Goal: Information Seeking & Learning: Learn about a topic

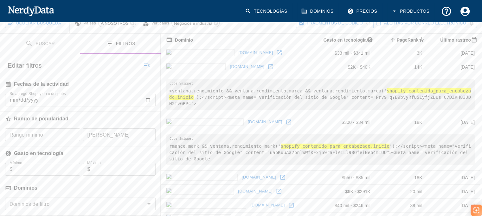
click at [248, 119] on font "[DOMAIN_NAME]" at bounding box center [265, 121] width 35 height 5
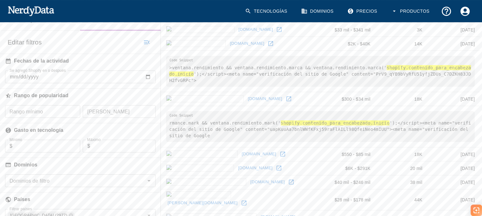
scroll to position [127, 0]
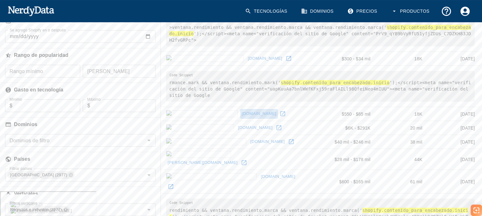
click at [242, 111] on font "[DOMAIN_NAME]" at bounding box center [259, 113] width 35 height 5
click at [238, 125] on font "[DOMAIN_NAME]" at bounding box center [255, 127] width 35 height 5
click at [251, 139] on font "[DOMAIN_NAME]" at bounding box center [268, 141] width 35 height 5
click at [190, 160] on font "[PERSON_NAME][DOMAIN_NAME]" at bounding box center [203, 162] width 70 height 5
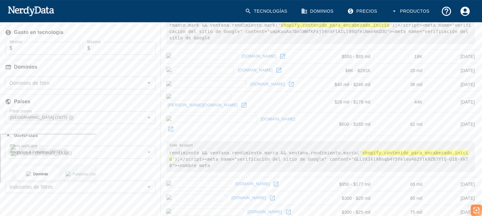
scroll to position [190, 0]
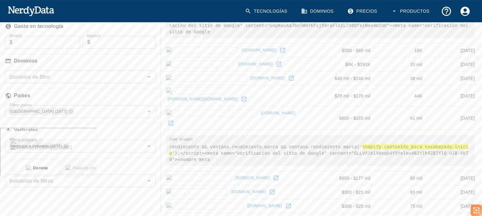
click at [261, 110] on font "[DOMAIN_NAME]" at bounding box center [278, 112] width 35 height 5
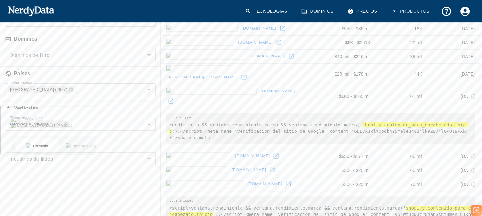
scroll to position [254, 0]
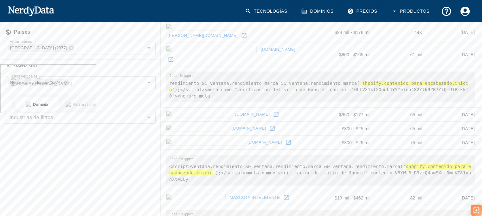
click at [235, 112] on font "[DOMAIN_NAME]" at bounding box center [252, 114] width 35 height 5
click at [231, 126] on font "[DOMAIN_NAME]" at bounding box center [248, 128] width 35 height 5
click at [248, 140] on font "[DOMAIN_NAME]" at bounding box center [265, 142] width 35 height 5
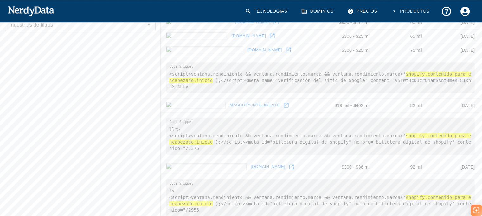
scroll to position [349, 0]
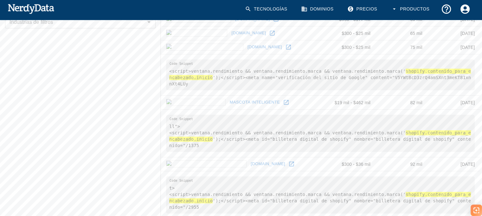
click at [230, 100] on font "mascota inteligente" at bounding box center [255, 102] width 50 height 5
click at [251, 161] on font "[DOMAIN_NAME]" at bounding box center [268, 163] width 35 height 5
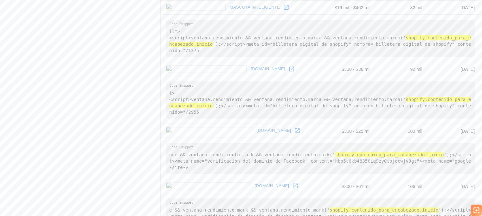
scroll to position [444, 0]
click at [257, 127] on font "[DOMAIN_NAME]" at bounding box center [274, 129] width 35 height 5
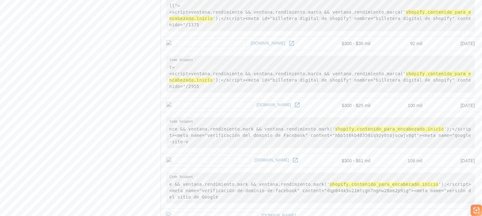
scroll to position [507, 0]
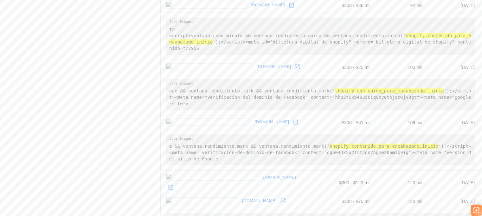
click at [255, 119] on font "[DOMAIN_NAME]" at bounding box center [272, 121] width 35 height 5
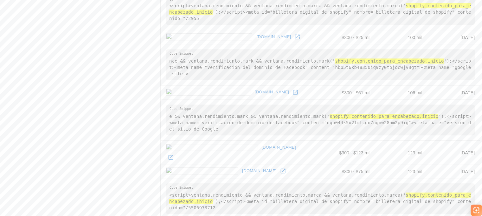
scroll to position [571, 0]
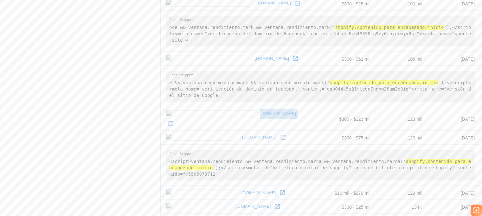
click at [262, 111] on font "[DOMAIN_NAME]" at bounding box center [279, 113] width 35 height 5
click at [242, 134] on font "[DOMAIN_NAME]" at bounding box center [259, 136] width 35 height 5
click at [262, 111] on font "[DOMAIN_NAME]" at bounding box center [279, 113] width 35 height 5
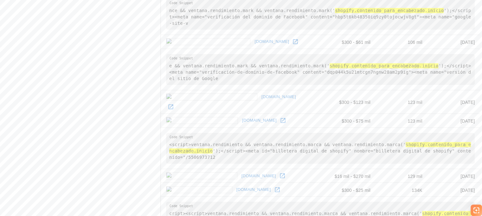
scroll to position [603, 0]
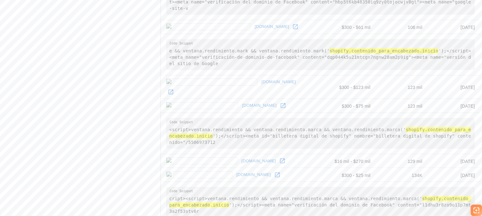
click at [279, 157] on icon at bounding box center [282, 160] width 6 height 6
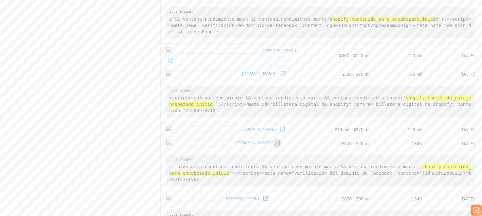
click at [275, 140] on icon at bounding box center [277, 142] width 5 height 5
click at [274, 140] on icon at bounding box center [277, 143] width 6 height 6
click at [263, 195] on icon at bounding box center [266, 198] width 6 height 6
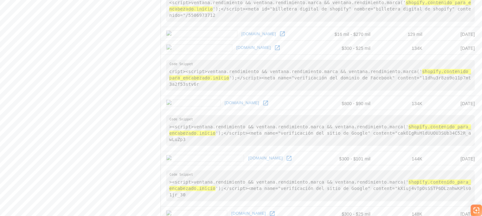
click at [248, 155] on font "[DOMAIN_NAME]" at bounding box center [265, 157] width 35 height 5
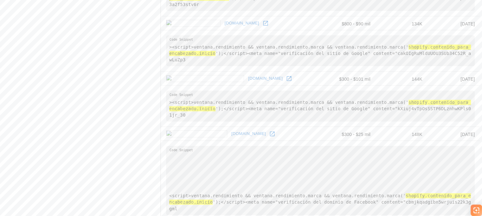
scroll to position [825, 0]
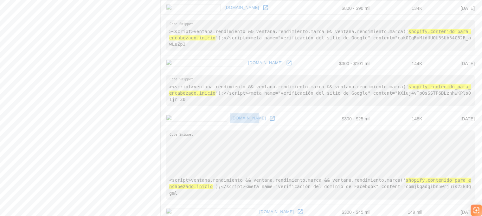
click at [231, 115] on font "[DOMAIN_NAME]" at bounding box center [248, 117] width 35 height 5
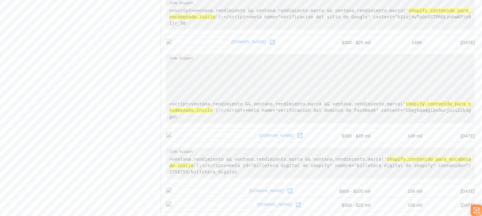
scroll to position [909, 0]
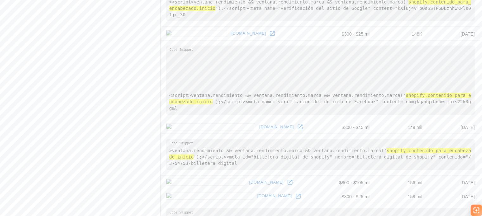
click at [249, 179] on font "[DOMAIN_NAME]" at bounding box center [266, 181] width 35 height 5
click at [258, 193] on font "[DOMAIN_NAME]" at bounding box center [275, 195] width 35 height 5
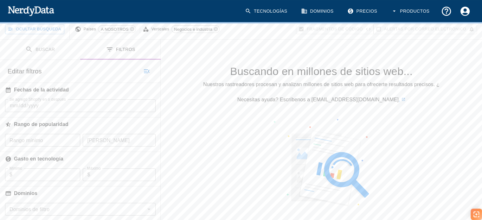
scroll to position [127, 0]
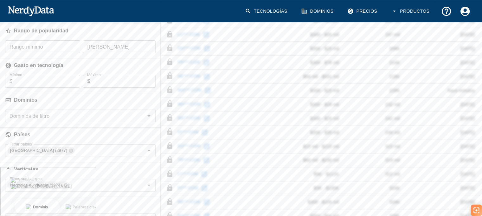
scroll to position [159, 0]
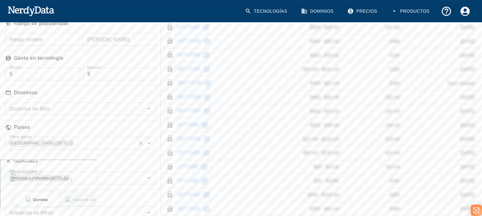
click at [141, 142] on icon "Claro" at bounding box center [141, 143] width 4 height 4
click at [148, 142] on icon "Open" at bounding box center [148, 143] width 3 height 2
click at [117, 140] on input "Filtrar países" at bounding box center [75, 143] width 136 height 9
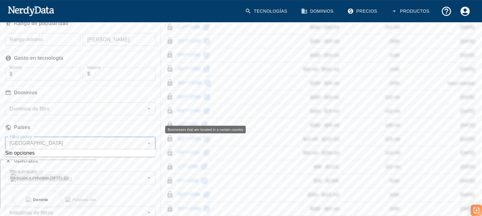
type input "[GEOGRAPHIC_DATA]"
click at [102, 123] on h6 "Países" at bounding box center [80, 127] width 161 height 14
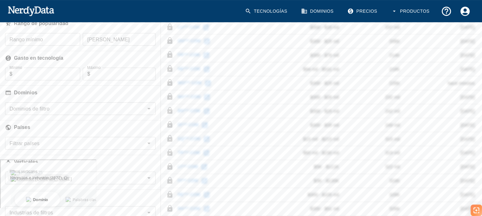
click at [146, 146] on icon "Open" at bounding box center [149, 143] width 8 height 8
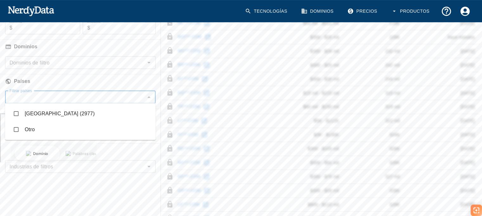
scroll to position [222, 0]
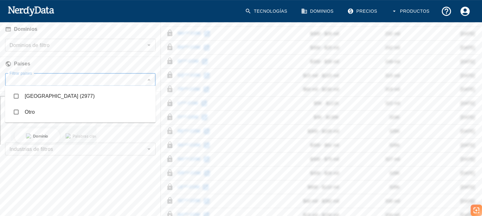
click at [18, 110] on input "checkbox" at bounding box center [16, 112] width 12 height 12
checkbox input "true"
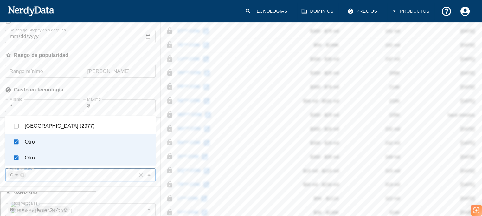
scroll to position [0, 0]
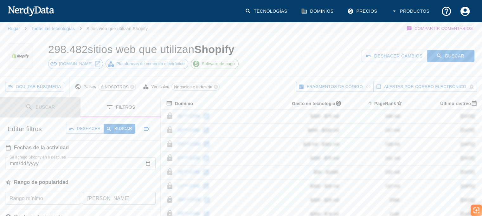
click at [49, 108] on font "Buscar" at bounding box center [45, 106] width 19 height 5
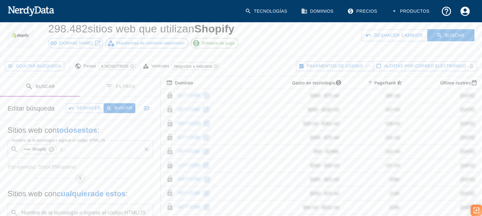
scroll to position [32, 0]
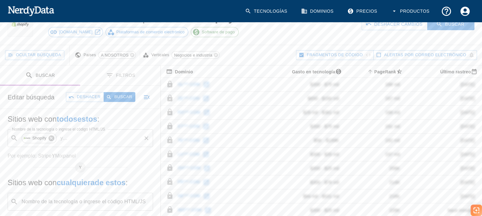
click at [53, 137] on icon at bounding box center [52, 138] width 6 height 6
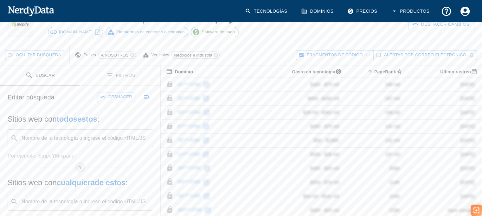
click at [54, 135] on div "Nombre de la tecnología o ingrese el código HTML/JS ​ Nombre de la tecnología o…" at bounding box center [81, 138] width 146 height 18
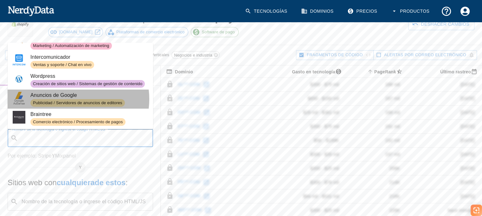
click at [70, 99] on div "Publicidad / Servidores de anuncios de editores" at bounding box center [77, 103] width 95 height 8
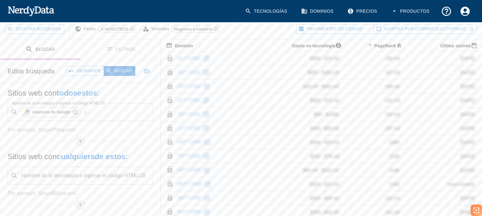
scroll to position [95, 0]
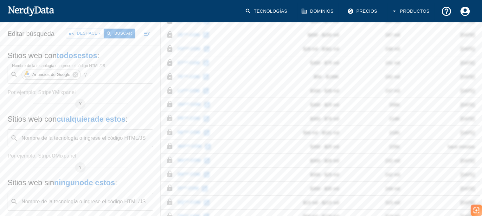
click at [76, 140] on input "Nombre de la tecnología o ingrese el código HTML/JS" at bounding box center [86, 138] width 130 height 12
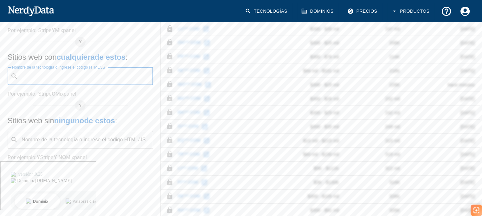
scroll to position [159, 0]
click at [99, 142] on input "Nombre de la tecnología o ingrese el código HTML/JS" at bounding box center [86, 138] width 130 height 12
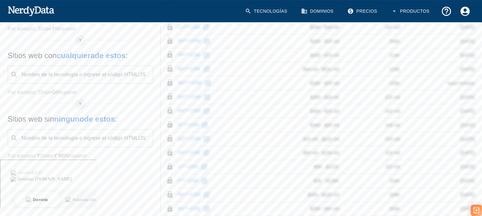
click at [100, 179] on div "Buscar Filtros Editar búsqueda Deshacer Buscar Sitios web con todos estos : Nom…" at bounding box center [80, 61] width 161 height 246
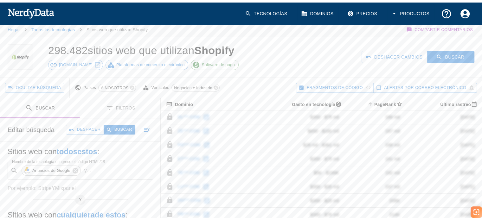
scroll to position [0, 0]
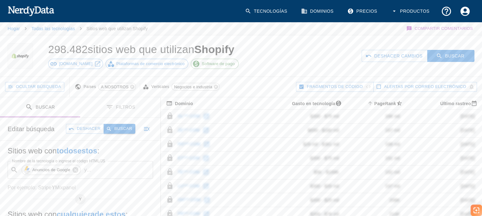
click at [126, 128] on font "Buscar" at bounding box center [123, 128] width 18 height 5
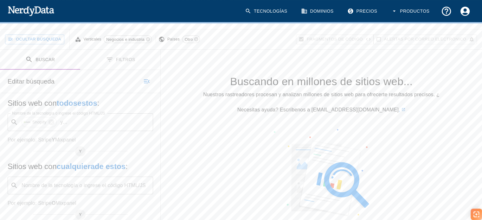
scroll to position [63, 0]
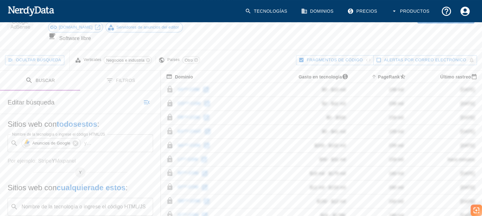
scroll to position [63, 0]
